Goal: Information Seeking & Learning: Learn about a topic

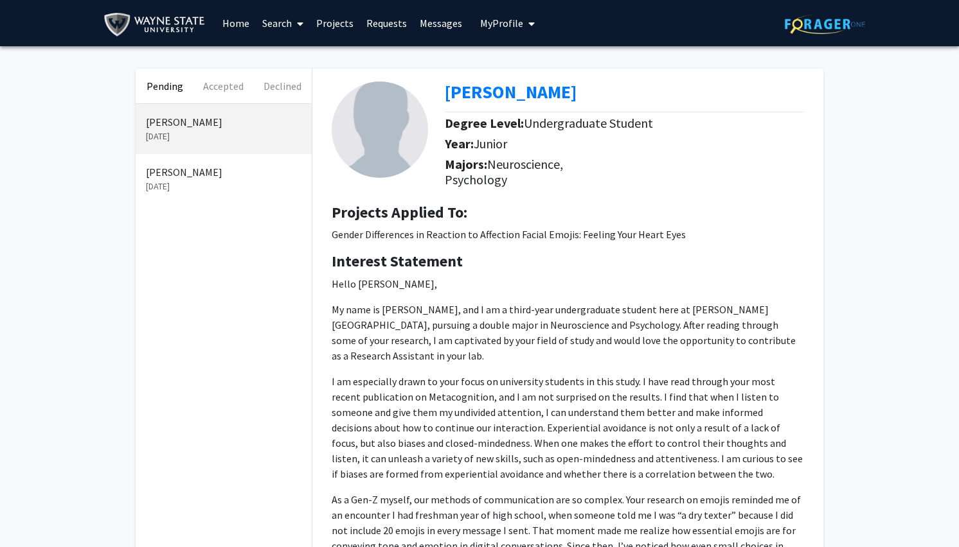
click at [204, 125] on p "[PERSON_NAME]" at bounding box center [223, 121] width 155 height 15
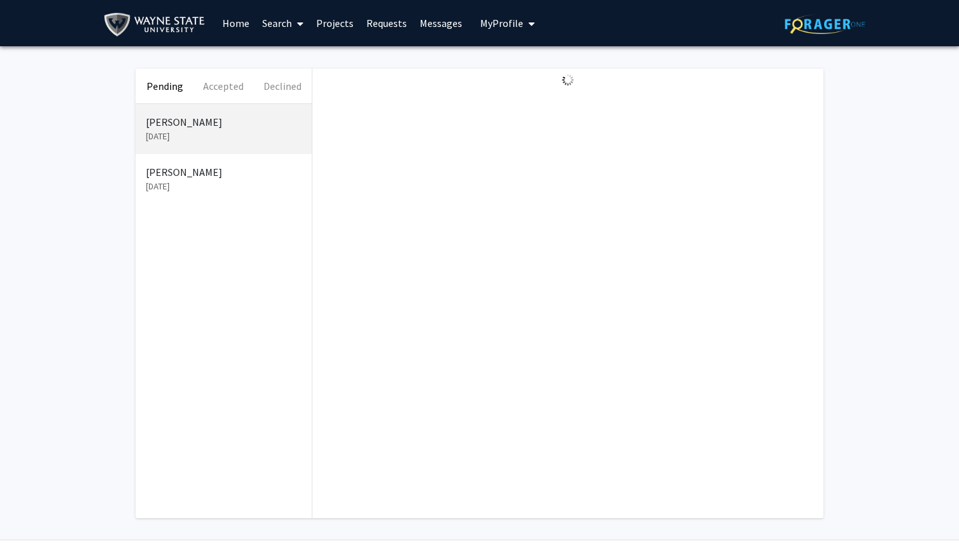
click at [215, 179] on p "[PERSON_NAME]" at bounding box center [223, 171] width 155 height 15
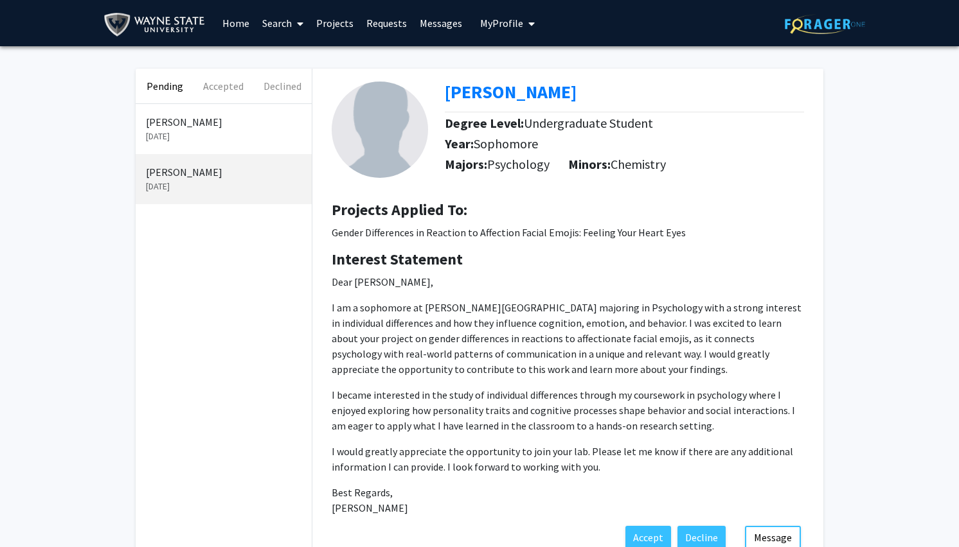
click at [194, 128] on p "[PERSON_NAME]" at bounding box center [223, 121] width 155 height 15
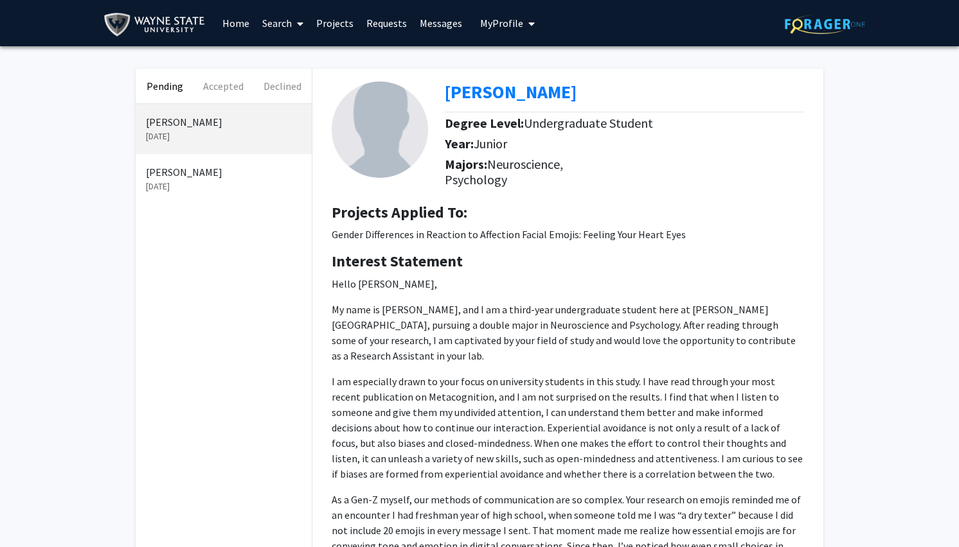
click at [493, 258] on h4 "Interest Statement" at bounding box center [568, 261] width 472 height 19
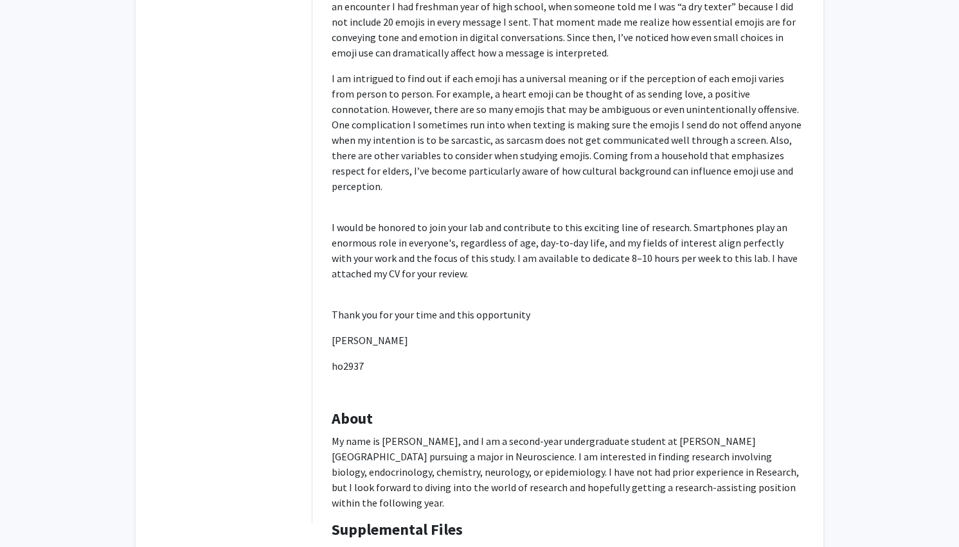
scroll to position [600, 0]
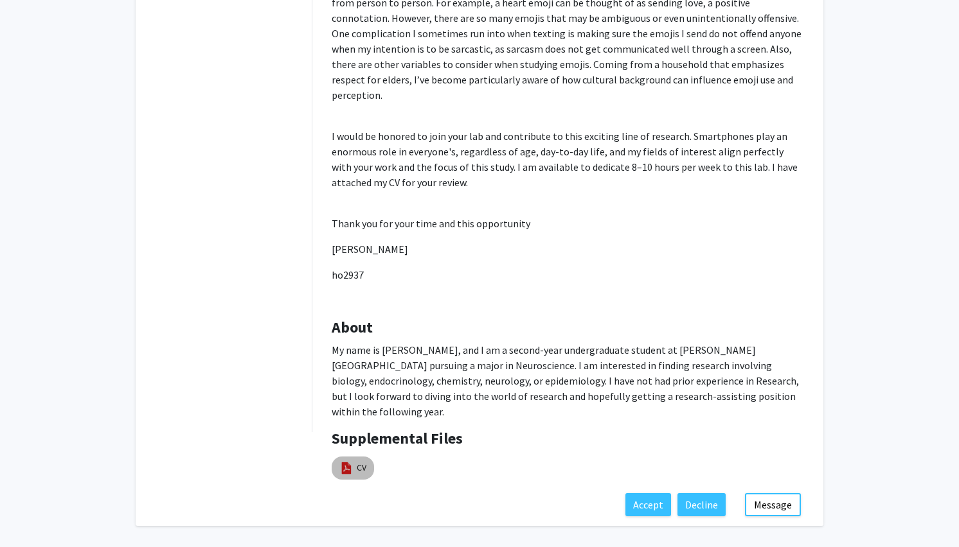
click at [344, 461] on img at bounding box center [346, 468] width 14 height 14
click at [586, 148] on p "I would be honored to join your lab and contribute to this exciting line of res…" at bounding box center [568, 159] width 472 height 62
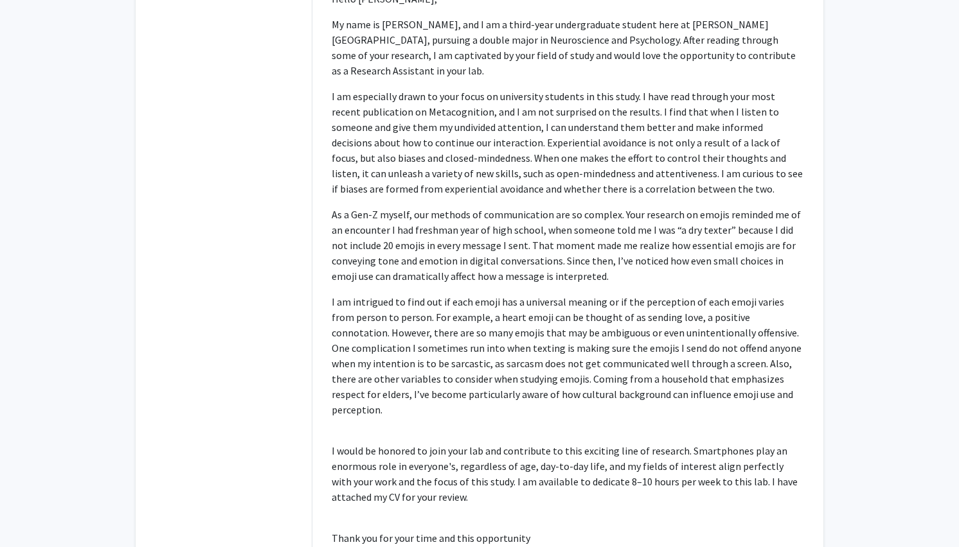
scroll to position [279, 0]
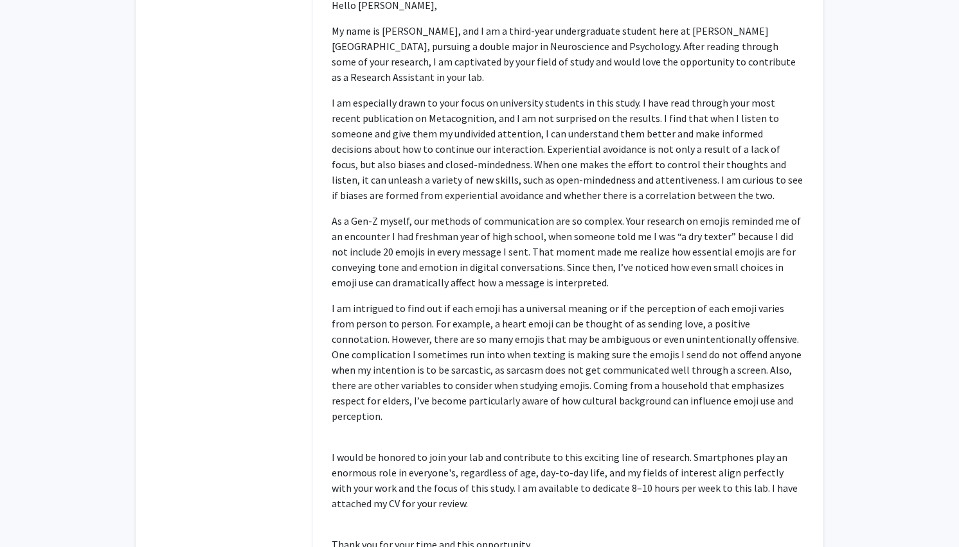
click at [540, 48] on p "My name is [PERSON_NAME], and I am a third-year undergraduate student here at […" at bounding box center [568, 54] width 472 height 62
click at [549, 158] on p "I am especially drawn to your focus on university students in this study. I hav…" at bounding box center [568, 149] width 472 height 108
